Goal: Navigation & Orientation: Find specific page/section

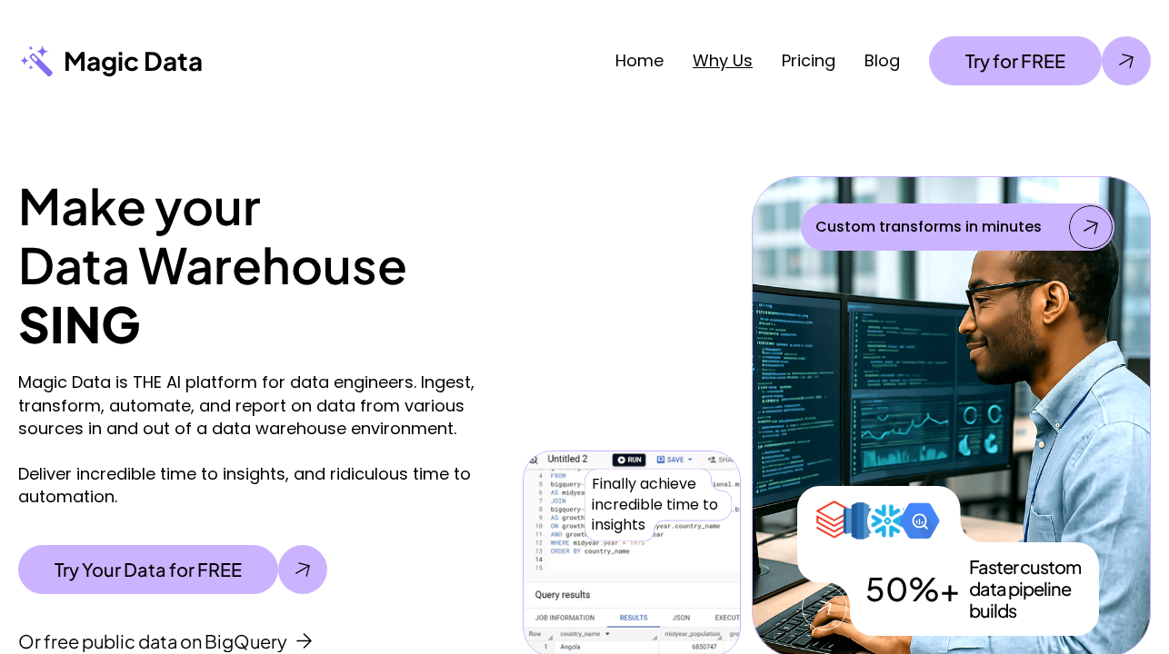
click at [713, 64] on link "Why Us" at bounding box center [722, 60] width 60 height 23
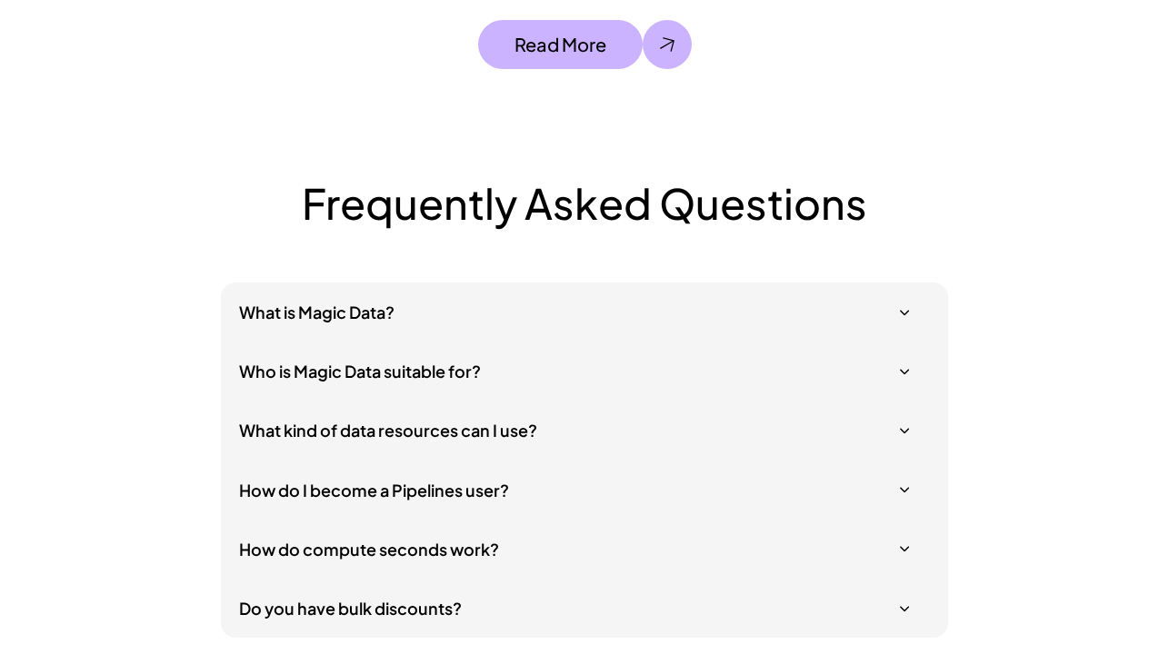
scroll to position [6025, 0]
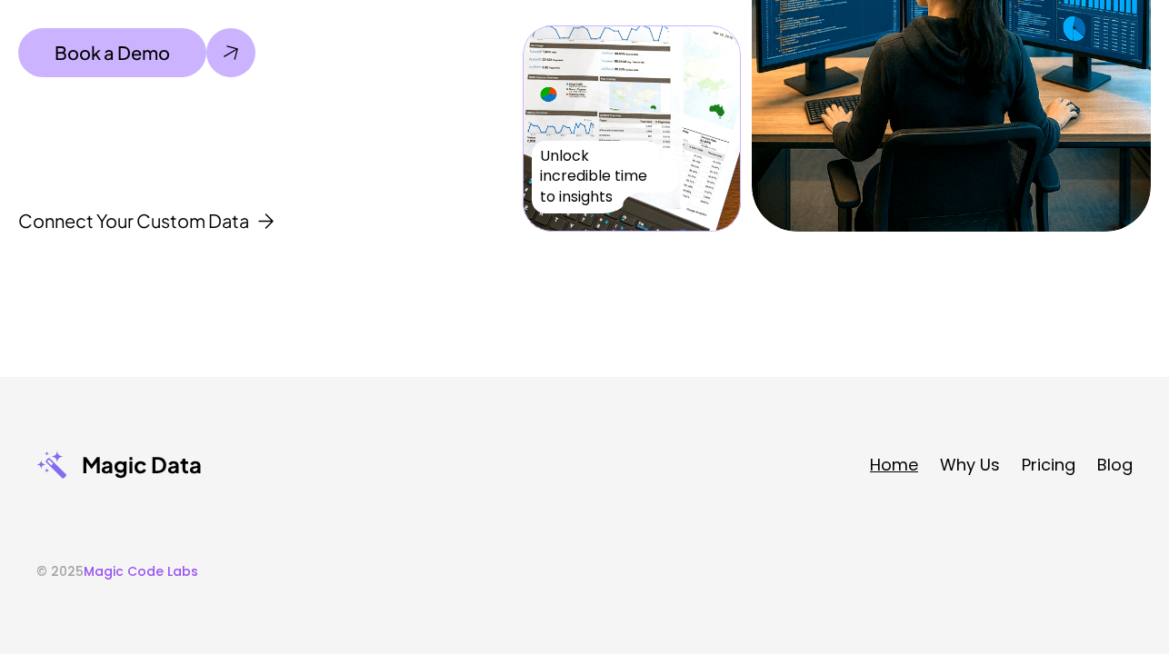
click at [895, 466] on link "Home" at bounding box center [894, 464] width 48 height 23
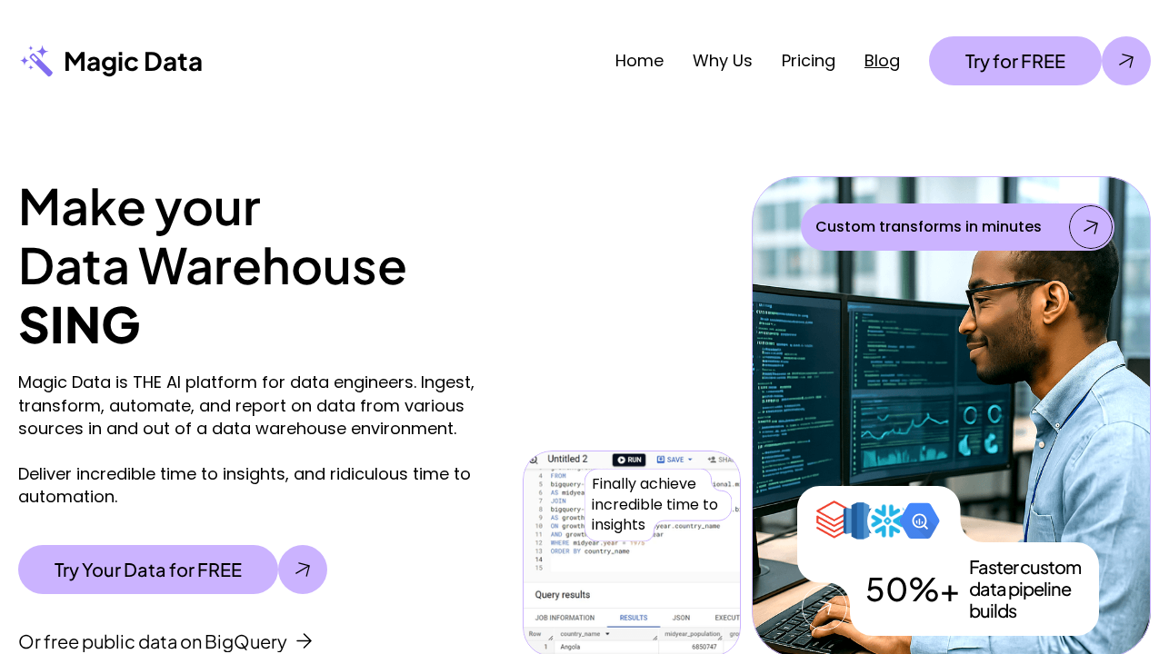
click at [890, 55] on link "Blog" at bounding box center [881, 60] width 35 height 23
